Goal: Contribute content

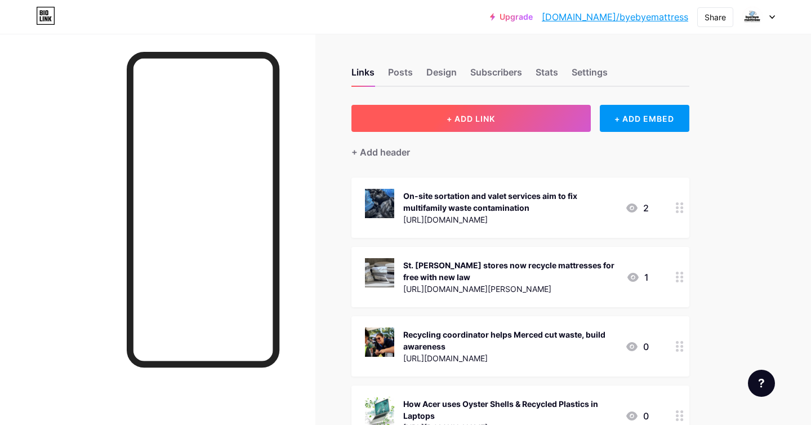
click at [435, 124] on button "+ ADD LINK" at bounding box center [470, 118] width 239 height 27
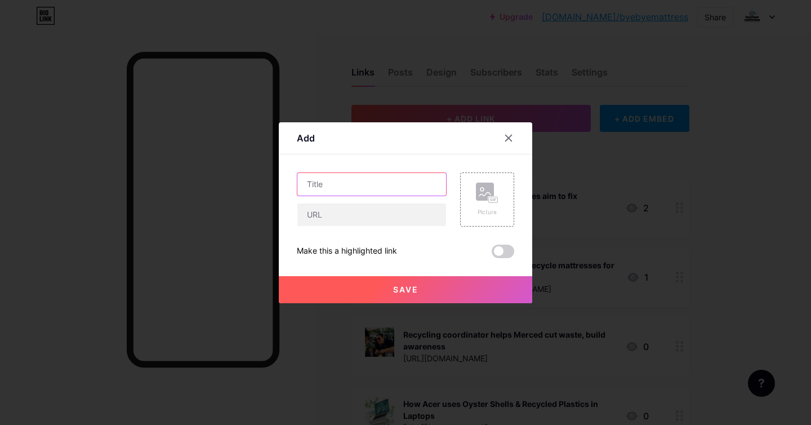
click at [370, 179] on input "text" at bounding box center [371, 184] width 149 height 23
type input "Illegal Dumping Lesson Plan"
click at [382, 220] on input "text" at bounding box center [371, 214] width 149 height 23
paste input "[URL][DOMAIN_NAME]"
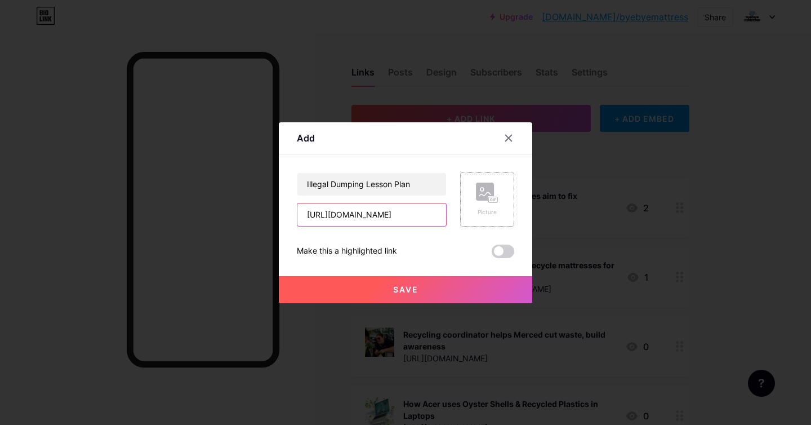
type input "[URL][DOMAIN_NAME]"
click at [479, 197] on rect at bounding box center [485, 191] width 18 height 18
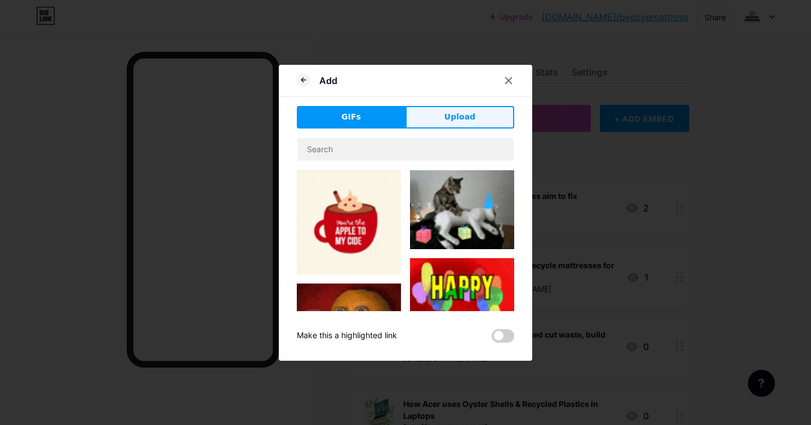
click at [463, 119] on span "Upload" at bounding box center [459, 117] width 31 height 12
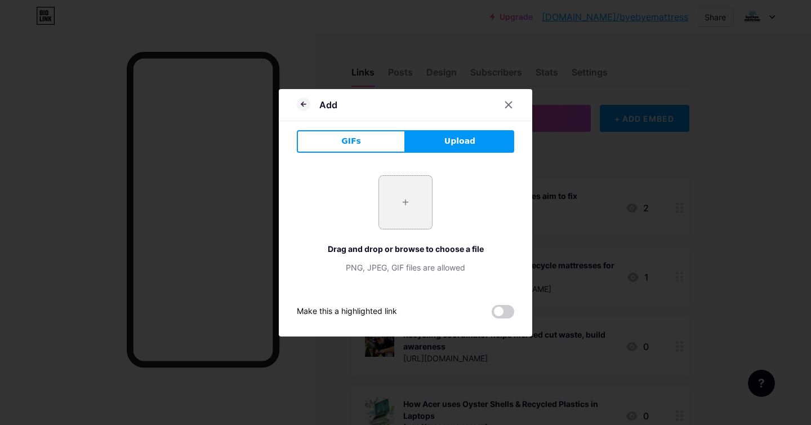
click at [405, 208] on input "file" at bounding box center [405, 202] width 53 height 53
type input "C:\fakepath\Lesson Plan #1.jpeg"
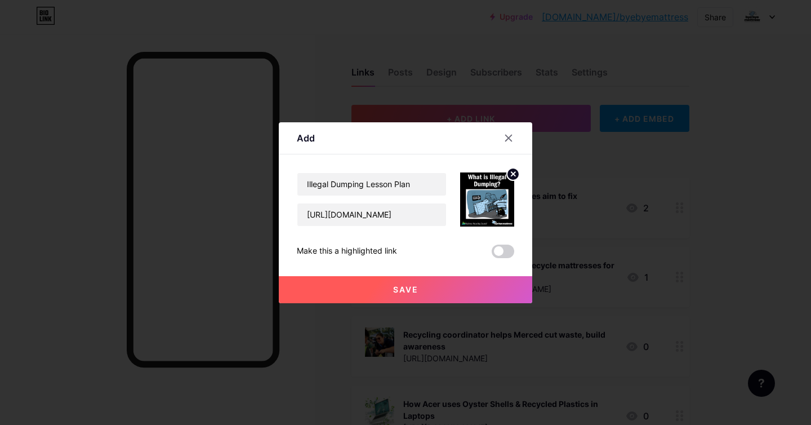
click at [438, 291] on button "Save" at bounding box center [405, 289] width 253 height 27
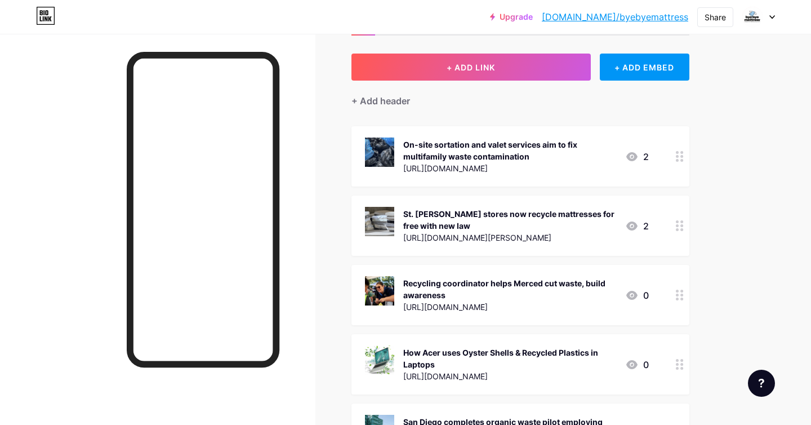
scroll to position [48, 0]
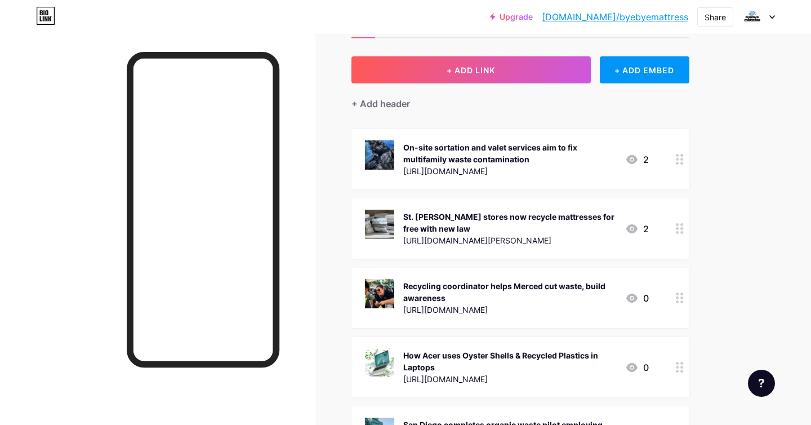
click at [678, 159] on circle at bounding box center [677, 159] width 3 height 3
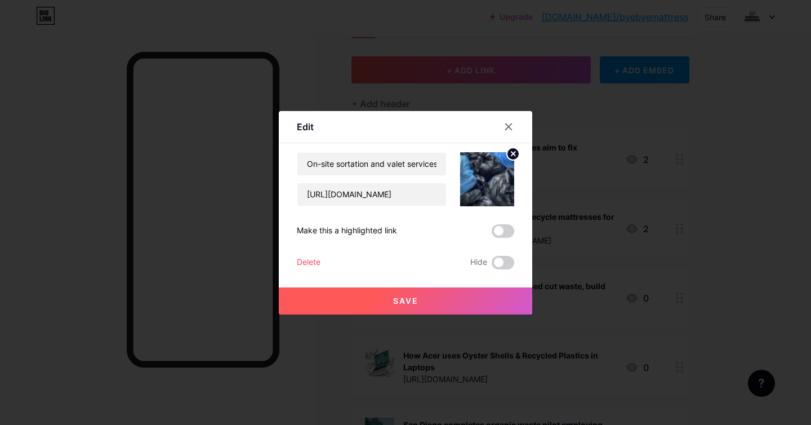
click at [305, 261] on div "Delete" at bounding box center [309, 263] width 24 height 14
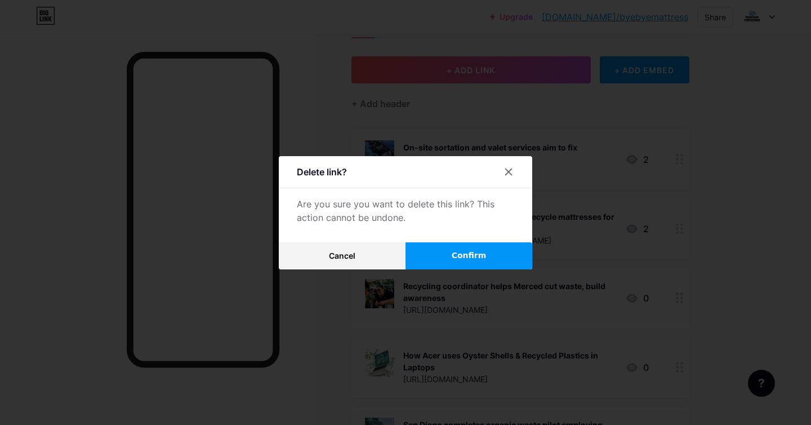
click at [494, 257] on button "Confirm" at bounding box center [469, 255] width 127 height 27
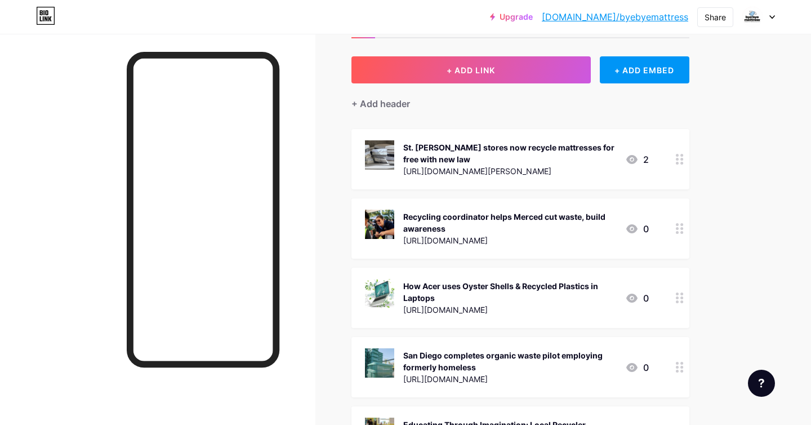
click at [679, 159] on icon at bounding box center [680, 159] width 8 height 11
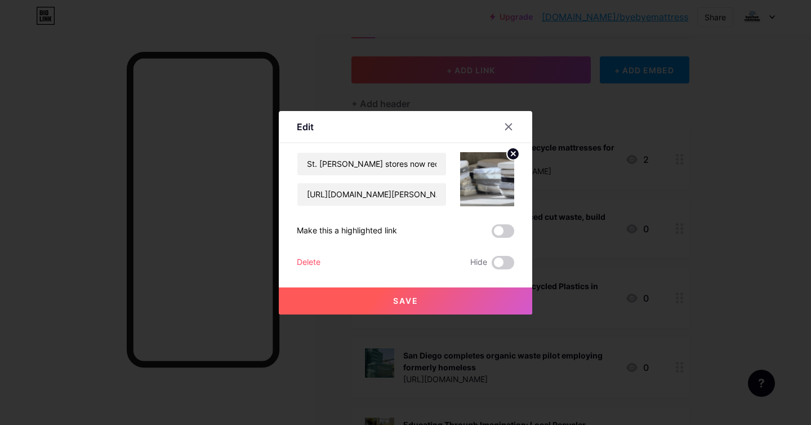
click at [314, 262] on div "Delete" at bounding box center [309, 263] width 24 height 14
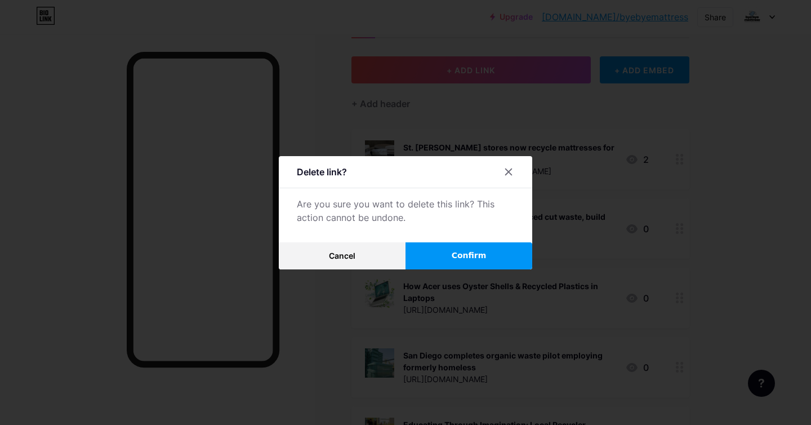
click at [431, 252] on button "Confirm" at bounding box center [469, 255] width 127 height 27
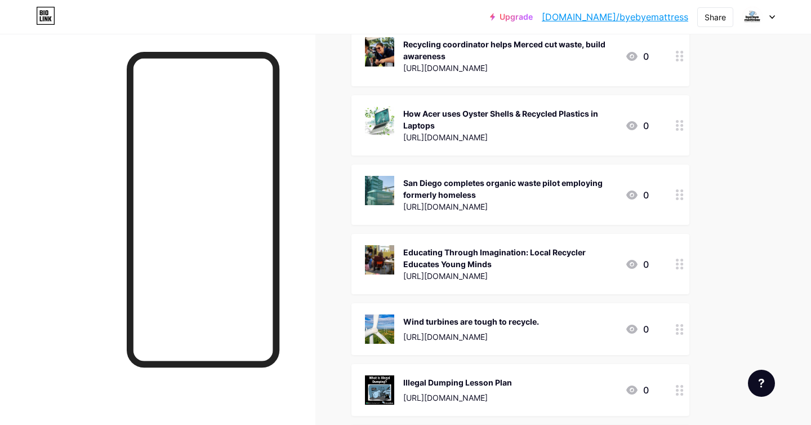
scroll to position [100, 0]
